Goal: Information Seeking & Learning: Learn about a topic

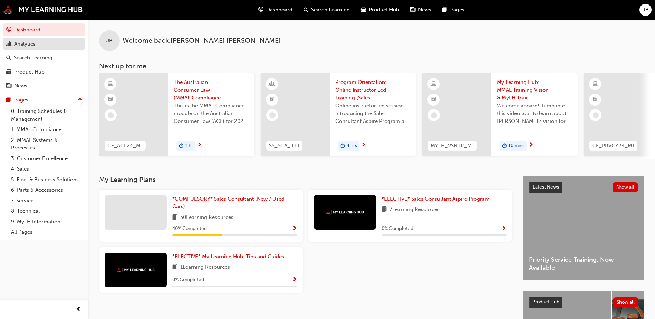
click at [30, 41] on div "Analytics" at bounding box center [24, 44] width 21 height 8
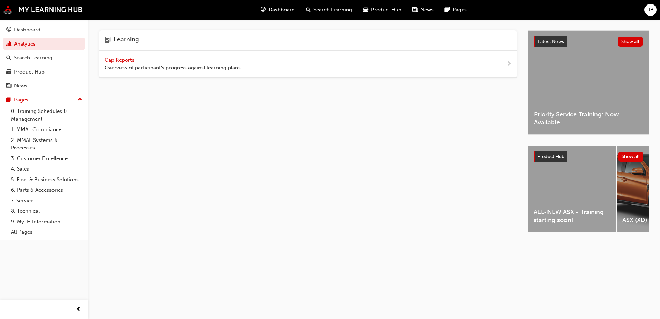
click at [150, 64] on span "Overview of participant's progress against learning plans." at bounding box center [173, 68] width 137 height 8
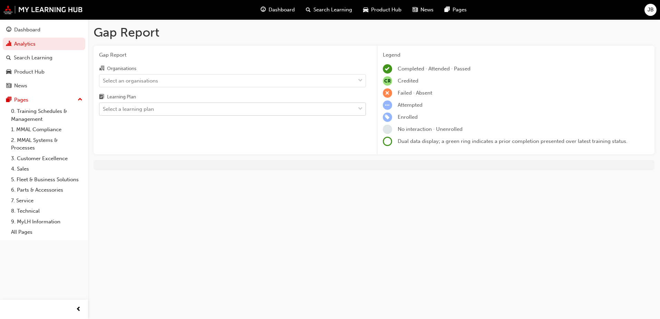
click at [150, 114] on div "Select a learning plan" at bounding box center [227, 109] width 256 height 12
click at [104, 112] on input "Learning Plan Select a learning plan" at bounding box center [103, 109] width 1 height 6
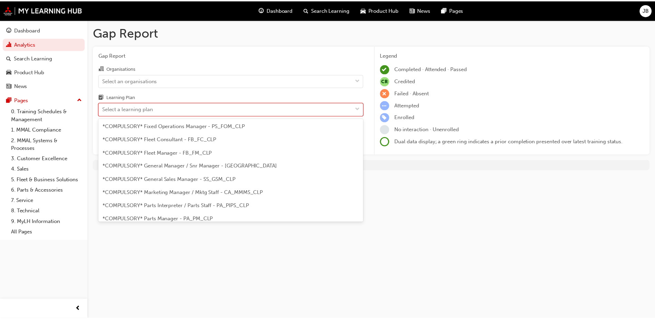
scroll to position [138, 0]
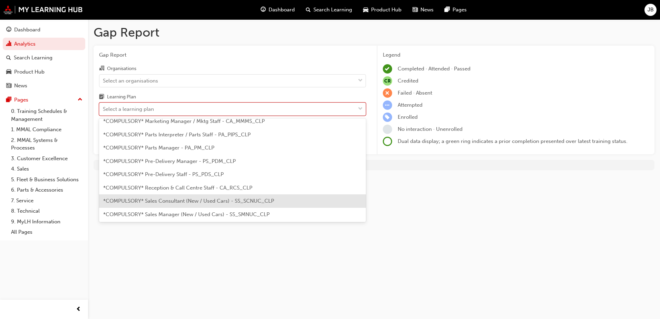
click at [193, 198] on span "*COMPULSORY* Sales Consultant (New / Used Cars) - SS_SCNUC_CLP" at bounding box center [188, 201] width 171 height 6
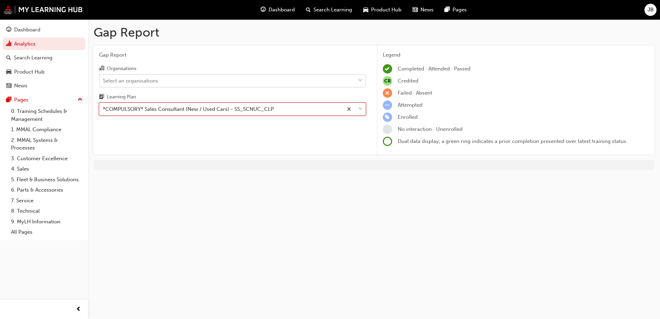
click at [159, 80] on div "Select an organisations" at bounding box center [227, 81] width 256 height 12
click at [104, 80] on input "Organisations Select an organisations" at bounding box center [103, 80] width 1 height 6
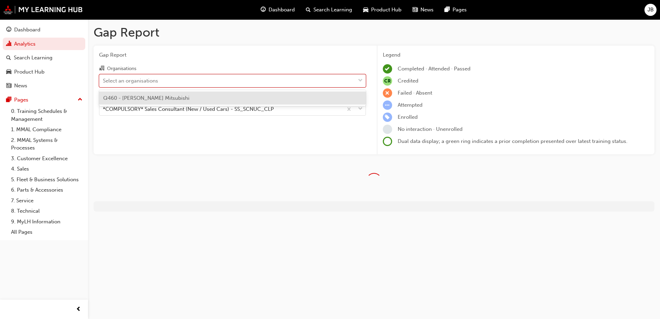
click at [160, 97] on span "Q460 - [PERSON_NAME] Mitsubishi" at bounding box center [146, 98] width 86 height 6
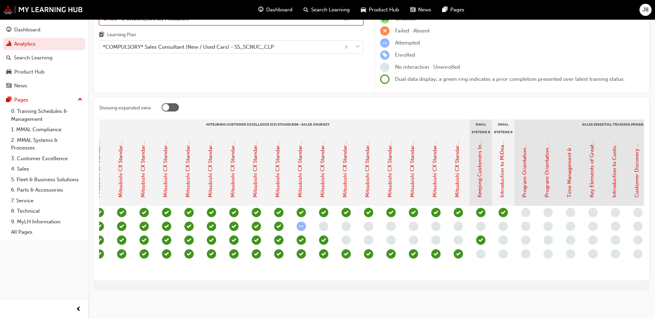
scroll to position [0, 258]
click at [346, 181] on link "Mitsubishi CX Standards - Sales Journey 13: Pre Delivery Communication" at bounding box center [344, 109] width 6 height 175
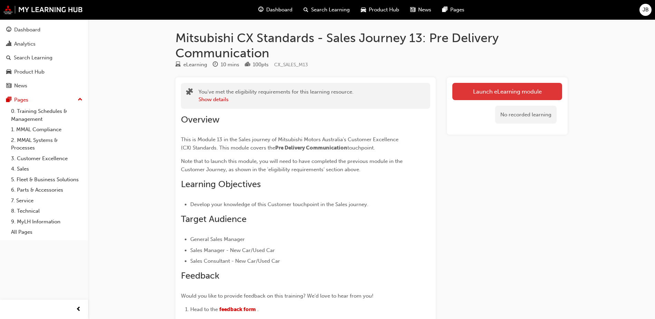
click at [481, 97] on link "Launch eLearning module" at bounding box center [507, 91] width 110 height 17
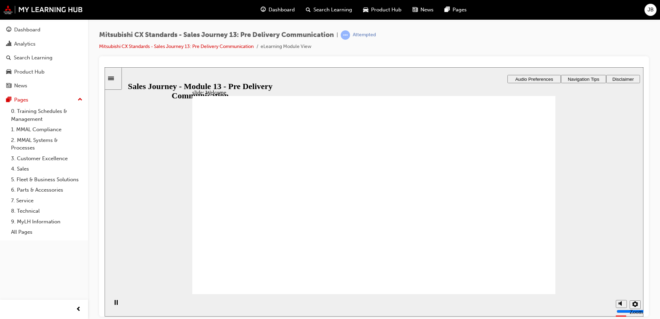
drag, startPoint x: 534, startPoint y: 277, endPoint x: 531, endPoint y: 280, distance: 3.7
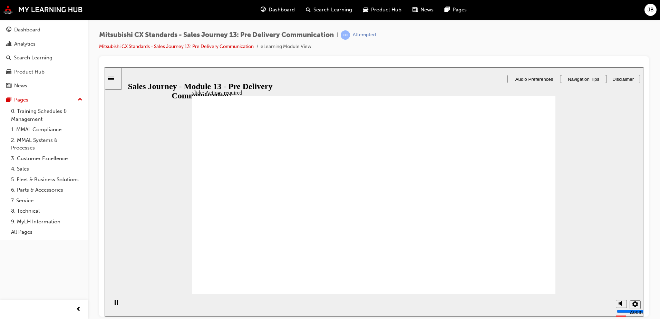
drag, startPoint x: 323, startPoint y: 276, endPoint x: 321, endPoint y: 255, distance: 20.4
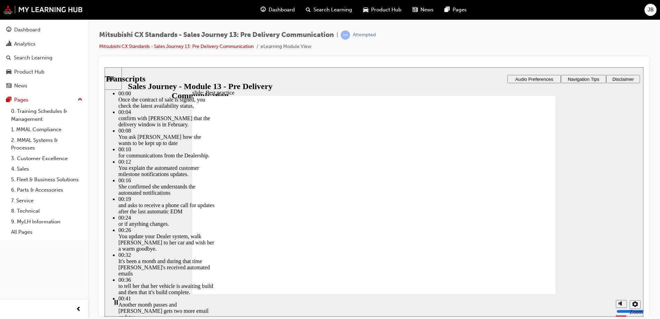
type input "88"
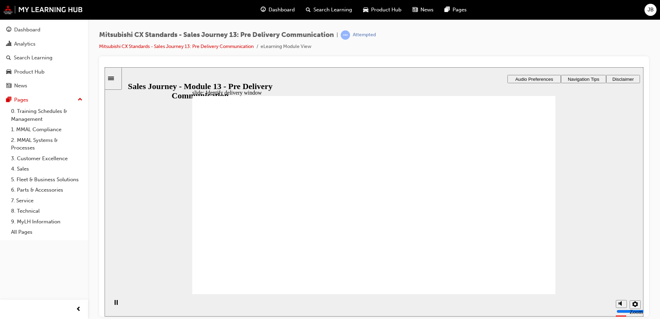
checkbox input "true"
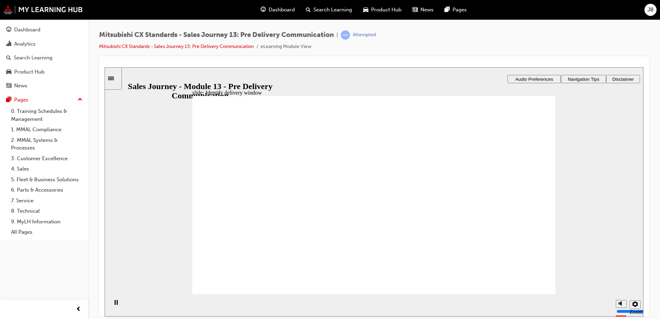
drag, startPoint x: 239, startPoint y: 214, endPoint x: 350, endPoint y: 191, distance: 113.6
drag, startPoint x: 233, startPoint y: 216, endPoint x: 344, endPoint y: 218, distance: 111.1
drag, startPoint x: 244, startPoint y: 211, endPoint x: 340, endPoint y: 231, distance: 98.3
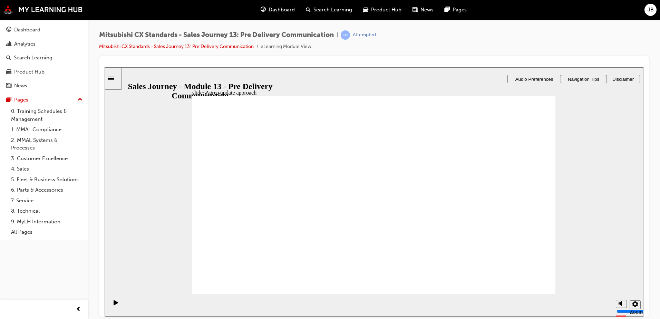
drag, startPoint x: 238, startPoint y: 212, endPoint x: 351, endPoint y: 244, distance: 117.1
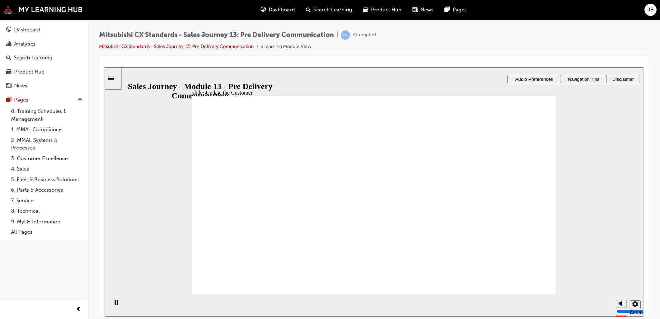
checkbox input "true"
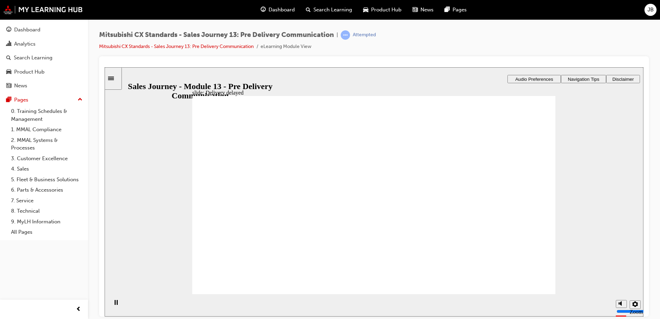
drag, startPoint x: 376, startPoint y: 179, endPoint x: 465, endPoint y: 159, distance: 91.6
drag, startPoint x: 382, startPoint y: 247, endPoint x: 477, endPoint y: 180, distance: 115.7
drag, startPoint x: 373, startPoint y: 220, endPoint x: 468, endPoint y: 207, distance: 95.0
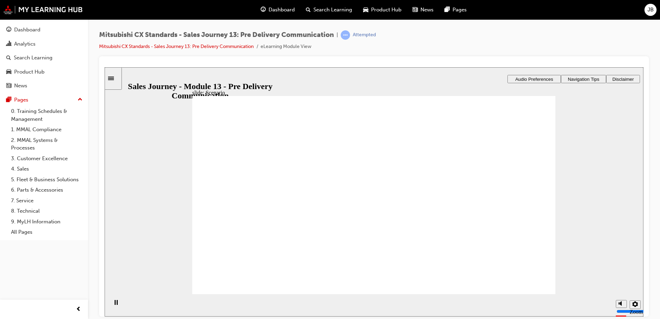
drag, startPoint x: 388, startPoint y: 156, endPoint x: 502, endPoint y: 227, distance: 134.1
drag, startPoint x: 388, startPoint y: 197, endPoint x: 504, endPoint y: 268, distance: 136.3
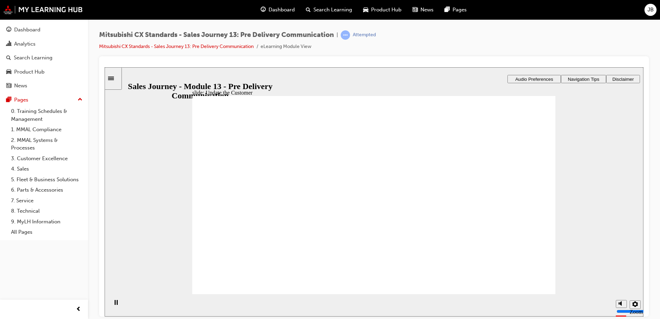
checkbox input "true"
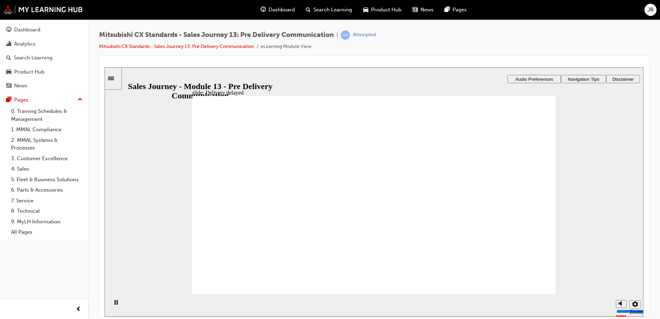
checkbox input "true"
drag, startPoint x: 389, startPoint y: 146, endPoint x: 510, endPoint y: 221, distance: 143.0
drag, startPoint x: 385, startPoint y: 245, endPoint x: 488, endPoint y: 149, distance: 140.4
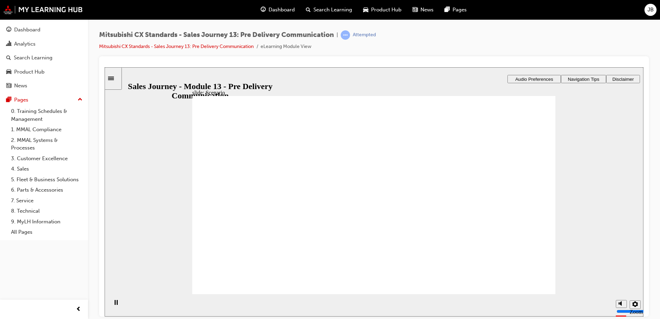
drag, startPoint x: 402, startPoint y: 179, endPoint x: 505, endPoint y: 195, distance: 104.8
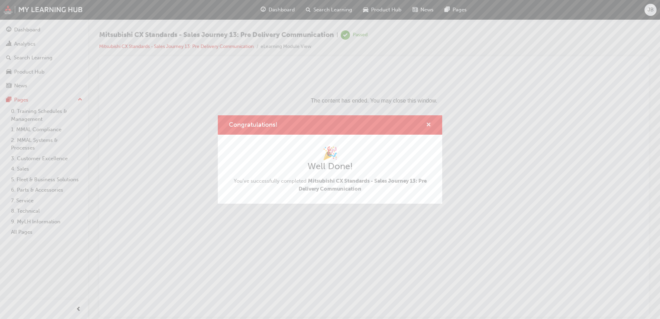
click at [429, 125] on span "cross-icon" at bounding box center [428, 125] width 5 height 6
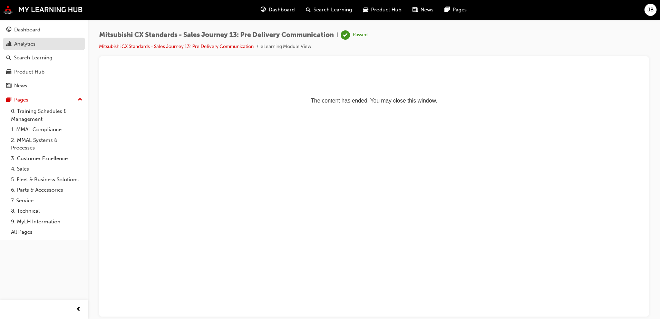
click at [39, 47] on div "Analytics" at bounding box center [44, 44] width 76 height 9
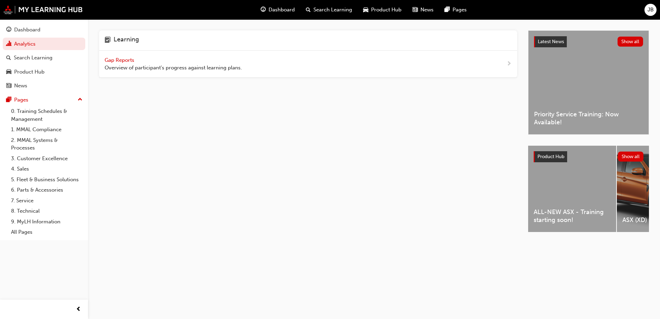
click at [149, 63] on div "Gap Reports Overview of participant's progress against learning plans." at bounding box center [173, 64] width 137 height 16
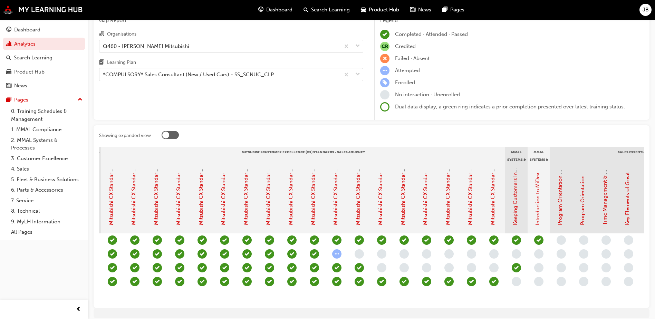
scroll to position [0, 229]
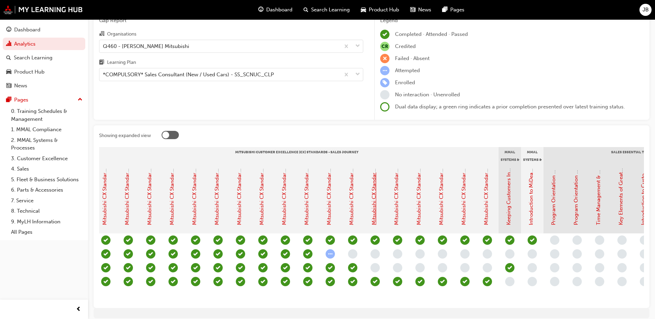
click at [373, 211] on link "Mitsubishi CX Standards - Sales Journey 13: Pre Delivery Communication" at bounding box center [374, 137] width 6 height 175
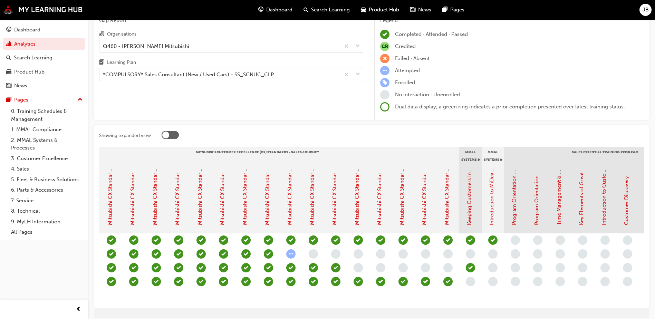
scroll to position [0, 276]
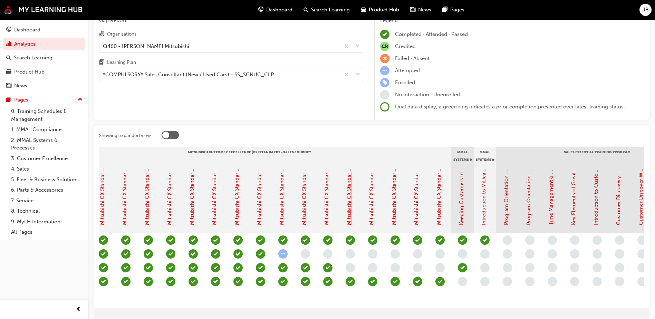
click at [349, 216] on link "Mitsubishi CX Standards - Sales Journey 14: Vehicle Preparation" at bounding box center [349, 148] width 6 height 153
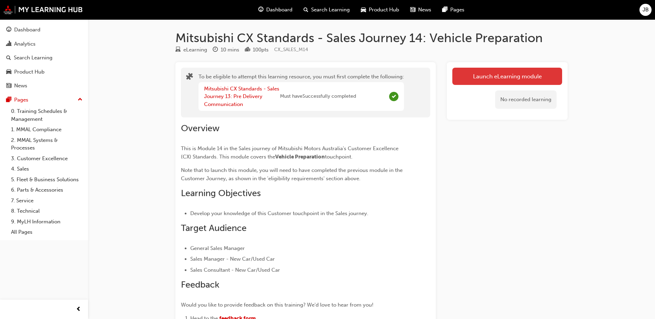
click at [497, 78] on button "Launch eLearning module" at bounding box center [507, 76] width 110 height 17
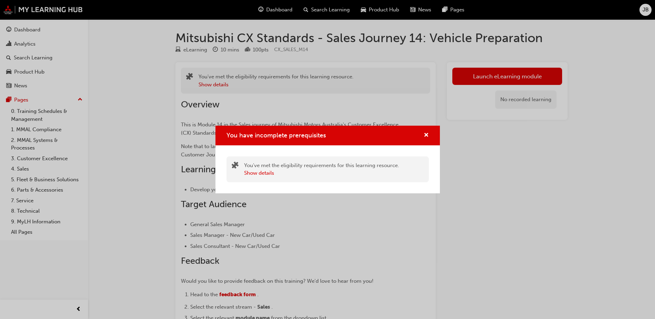
click at [265, 177] on div "You've met the eligibility requirements for this learning resource. Show details" at bounding box center [327, 169] width 202 height 26
click at [264, 172] on button "Show details" at bounding box center [259, 173] width 30 height 8
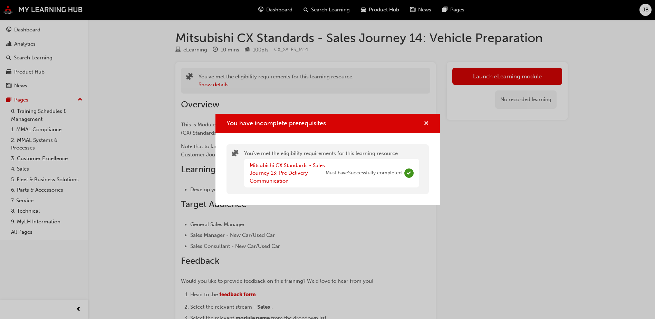
click at [427, 125] on span "cross-icon" at bounding box center [425, 124] width 5 height 6
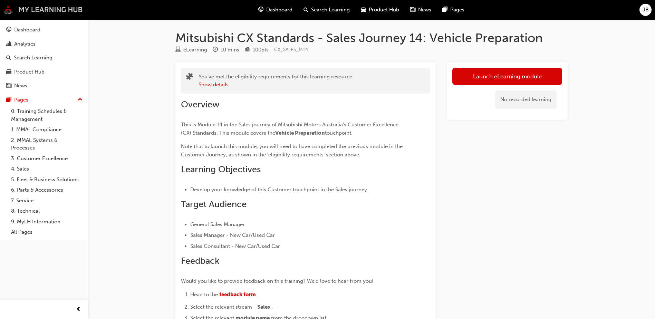
click at [51, 10] on img at bounding box center [42, 9] width 79 height 9
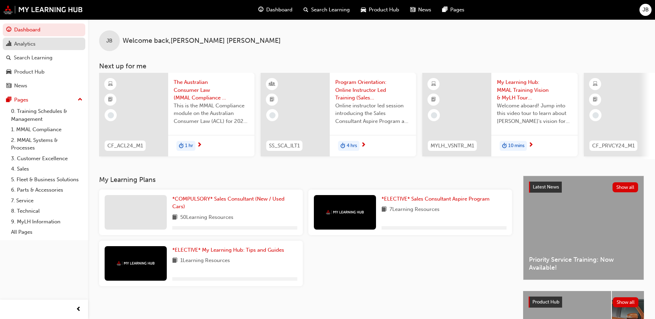
click at [40, 45] on div "Analytics" at bounding box center [44, 44] width 76 height 9
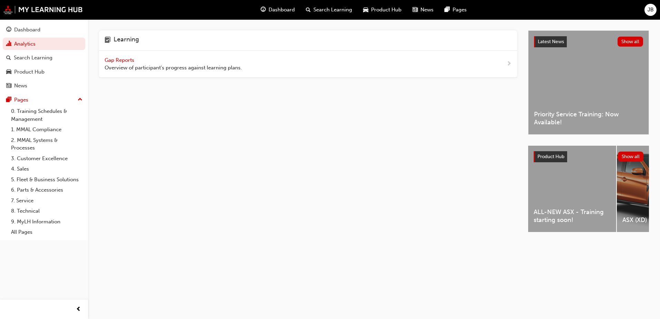
click at [255, 61] on div "Gap Reports Overview of participant's progress against learning plans." at bounding box center [308, 64] width 418 height 27
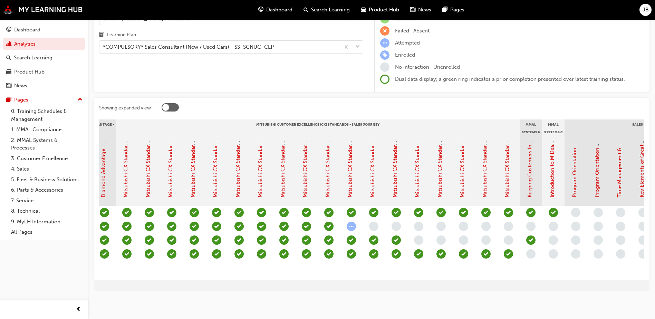
scroll to position [0, 250]
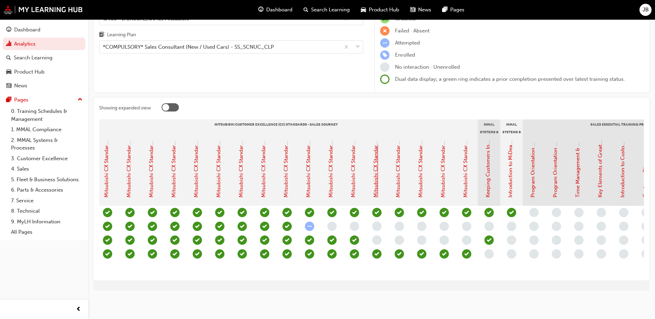
click at [378, 183] on link "Mitsubishi CX Standards - Sales Journey 14: Vehicle Preparation" at bounding box center [375, 121] width 6 height 153
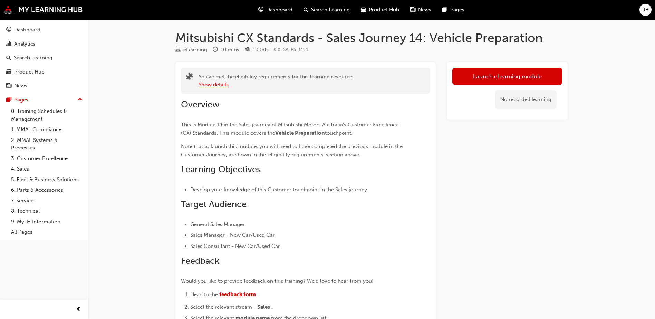
click at [216, 86] on button "Show details" at bounding box center [213, 85] width 30 height 8
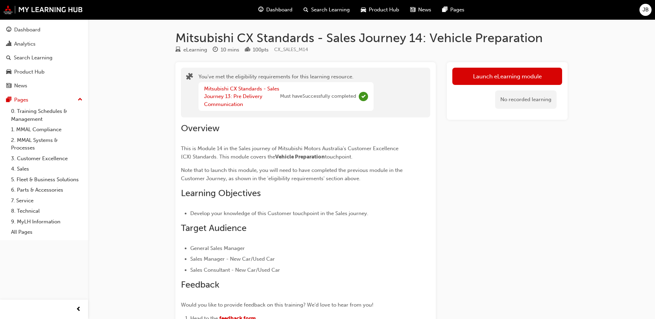
click at [309, 96] on span "Must have Successfully completed" at bounding box center [318, 96] width 76 height 8
click at [506, 76] on link "Launch eLearning module" at bounding box center [507, 76] width 110 height 17
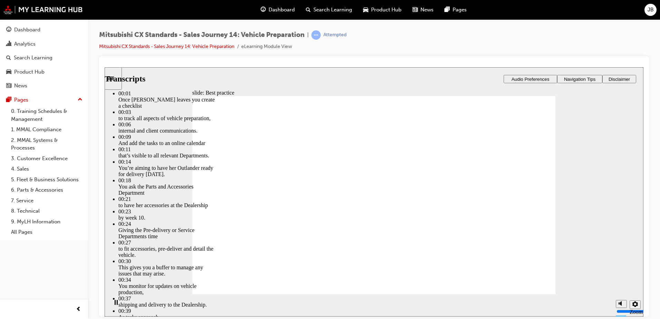
type input "105"
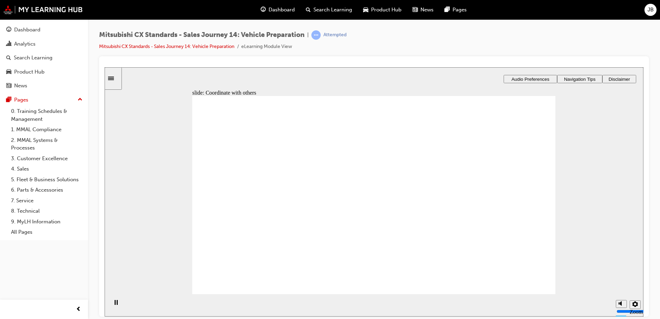
drag, startPoint x: 267, startPoint y: 212, endPoint x: 394, endPoint y: 172, distance: 133.2
drag, startPoint x: 260, startPoint y: 215, endPoint x: 487, endPoint y: 189, distance: 229.2
drag, startPoint x: 226, startPoint y: 211, endPoint x: 346, endPoint y: 209, distance: 120.1
checkbox input "true"
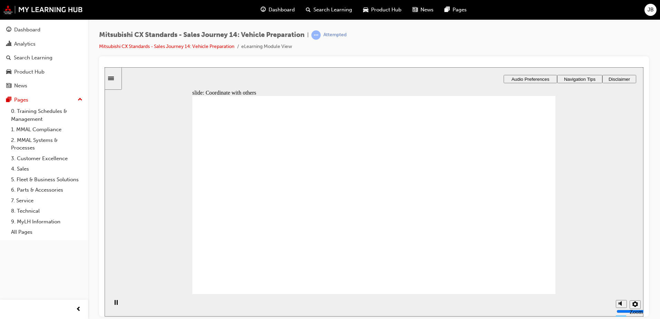
drag, startPoint x: 311, startPoint y: 194, endPoint x: 367, endPoint y: 246, distance: 76.0
drag, startPoint x: 274, startPoint y: 214, endPoint x: 388, endPoint y: 188, distance: 117.2
drag, startPoint x: 265, startPoint y: 206, endPoint x: 526, endPoint y: 175, distance: 263.1
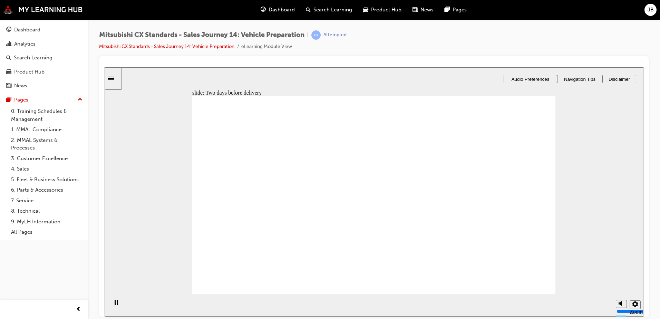
drag, startPoint x: 276, startPoint y: 204, endPoint x: 350, endPoint y: 195, distance: 74.1
drag, startPoint x: 287, startPoint y: 206, endPoint x: 378, endPoint y: 209, distance: 90.8
drag, startPoint x: 301, startPoint y: 215, endPoint x: 525, endPoint y: 204, distance: 224.6
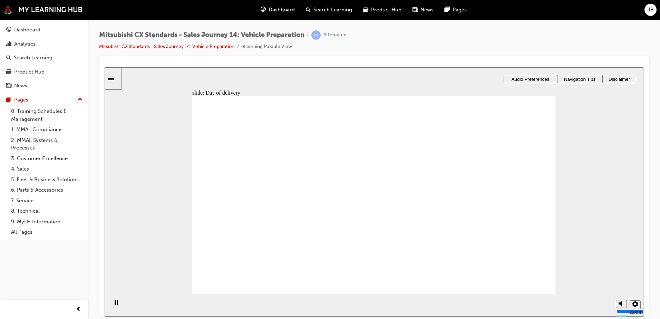
drag, startPoint x: 244, startPoint y: 215, endPoint x: 404, endPoint y: 192, distance: 162.5
drag, startPoint x: 261, startPoint y: 215, endPoint x: 379, endPoint y: 205, distance: 119.1
drag, startPoint x: 247, startPoint y: 219, endPoint x: 379, endPoint y: 223, distance: 131.5
drag, startPoint x: 266, startPoint y: 250, endPoint x: 265, endPoint y: 257, distance: 7.3
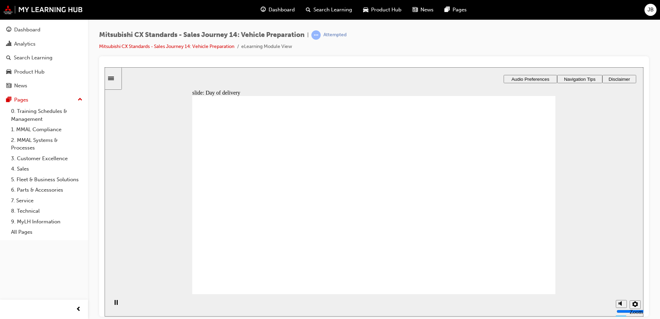
checkbox input "true"
checkbox input "false"
checkbox input "true"
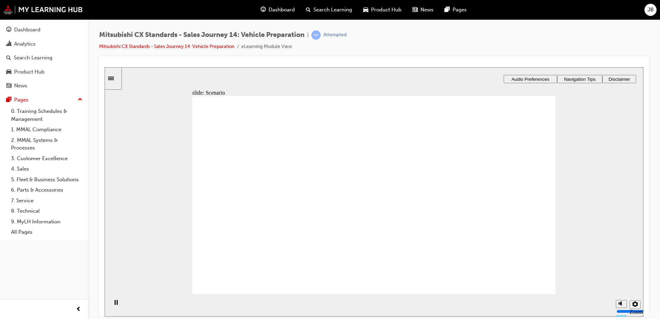
checkbox input "true"
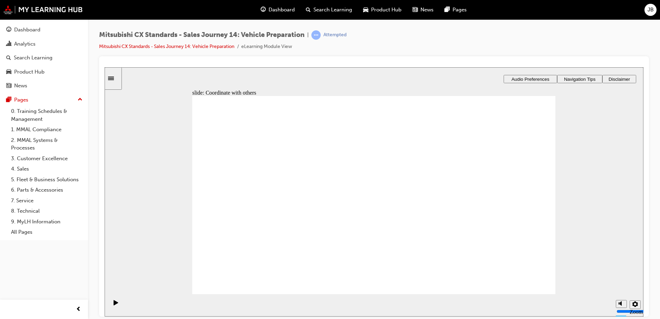
drag, startPoint x: 243, startPoint y: 212, endPoint x: 382, endPoint y: 180, distance: 142.6
drag, startPoint x: 239, startPoint y: 219, endPoint x: 362, endPoint y: 199, distance: 124.4
drag, startPoint x: 213, startPoint y: 214, endPoint x: 381, endPoint y: 203, distance: 168.8
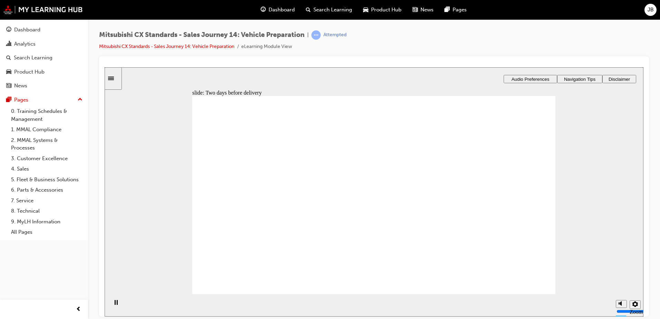
drag, startPoint x: 309, startPoint y: 213, endPoint x: 426, endPoint y: 208, distance: 117.4
drag, startPoint x: 281, startPoint y: 214, endPoint x: 372, endPoint y: 223, distance: 91.2
drag, startPoint x: 250, startPoint y: 213, endPoint x: 421, endPoint y: 248, distance: 174.5
drag, startPoint x: 246, startPoint y: 210, endPoint x: 389, endPoint y: 259, distance: 151.2
drag, startPoint x: 424, startPoint y: 144, endPoint x: 492, endPoint y: 145, distance: 68.7
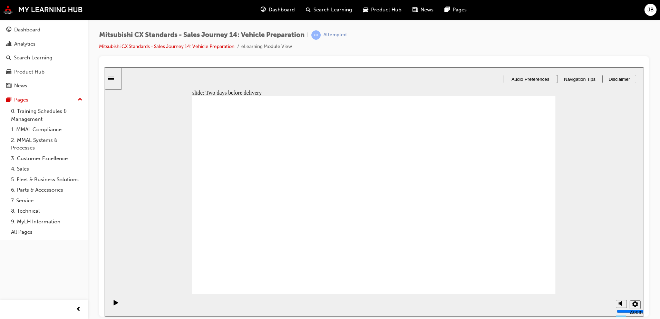
drag, startPoint x: 384, startPoint y: 176, endPoint x: 507, endPoint y: 201, distance: 124.9
drag, startPoint x: 272, startPoint y: 209, endPoint x: 498, endPoint y: 174, distance: 228.8
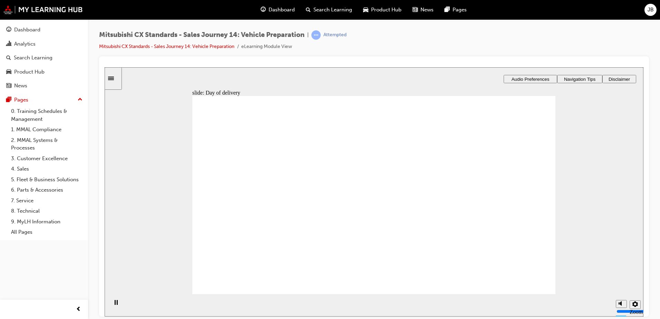
drag, startPoint x: 271, startPoint y: 201, endPoint x: 361, endPoint y: 177, distance: 93.0
drag, startPoint x: 257, startPoint y: 203, endPoint x: 365, endPoint y: 188, distance: 108.8
drag, startPoint x: 302, startPoint y: 208, endPoint x: 363, endPoint y: 202, distance: 61.7
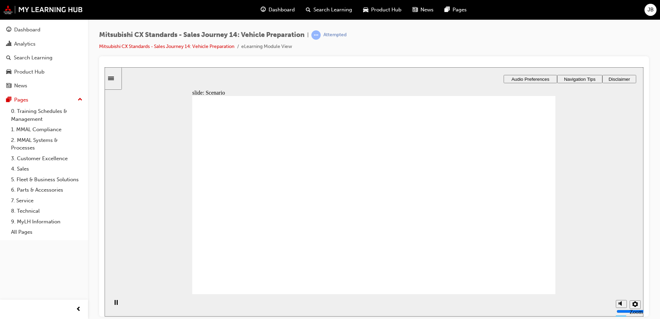
checkbox input "true"
drag, startPoint x: 245, startPoint y: 234, endPoint x: 244, endPoint y: 208, distance: 25.9
checkbox input "true"
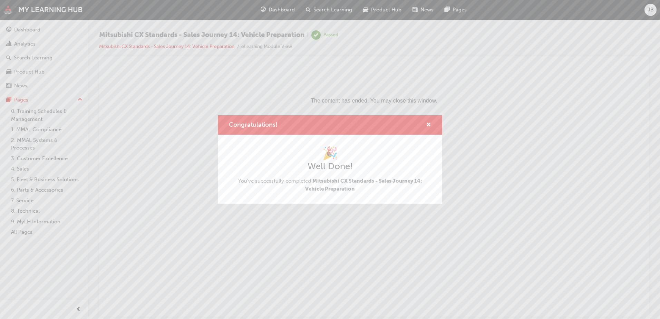
click at [432, 125] on div "Congratulations!" at bounding box center [330, 125] width 224 height 20
click at [426, 124] on span "cross-icon" at bounding box center [428, 125] width 5 height 6
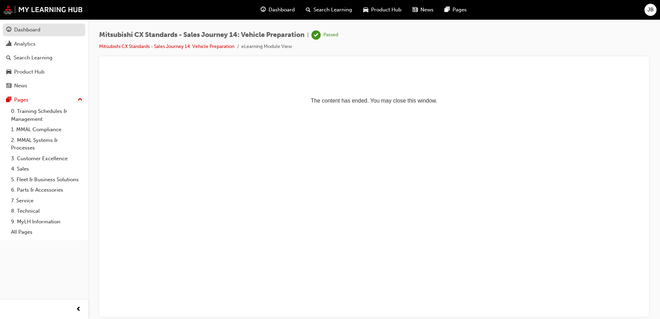
click at [55, 36] on link "Dashboard" at bounding box center [44, 29] width 82 height 13
